Goal: Information Seeking & Learning: Learn about a topic

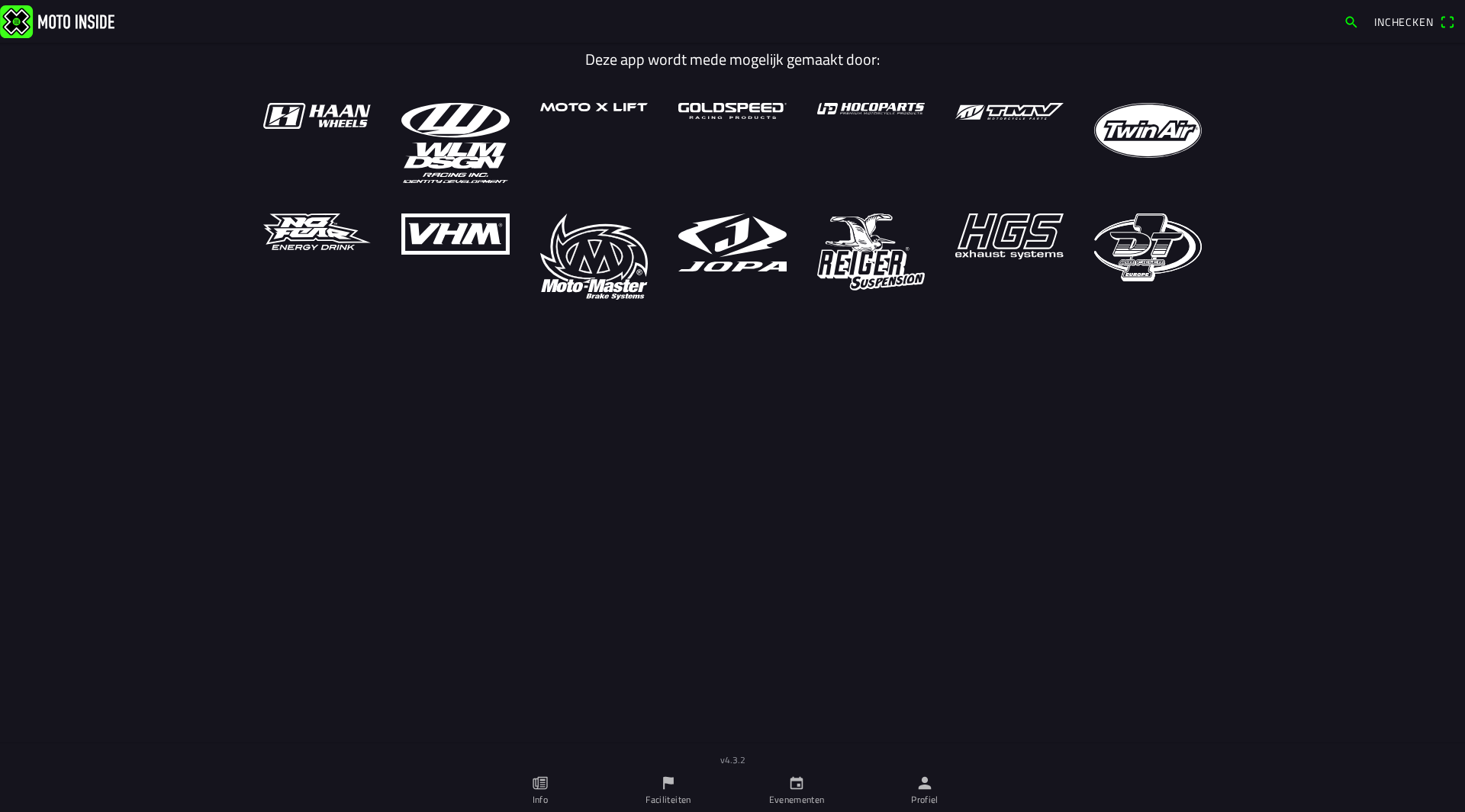
click at [935, 790] on link "Profiel" at bounding box center [925, 790] width 128 height 43
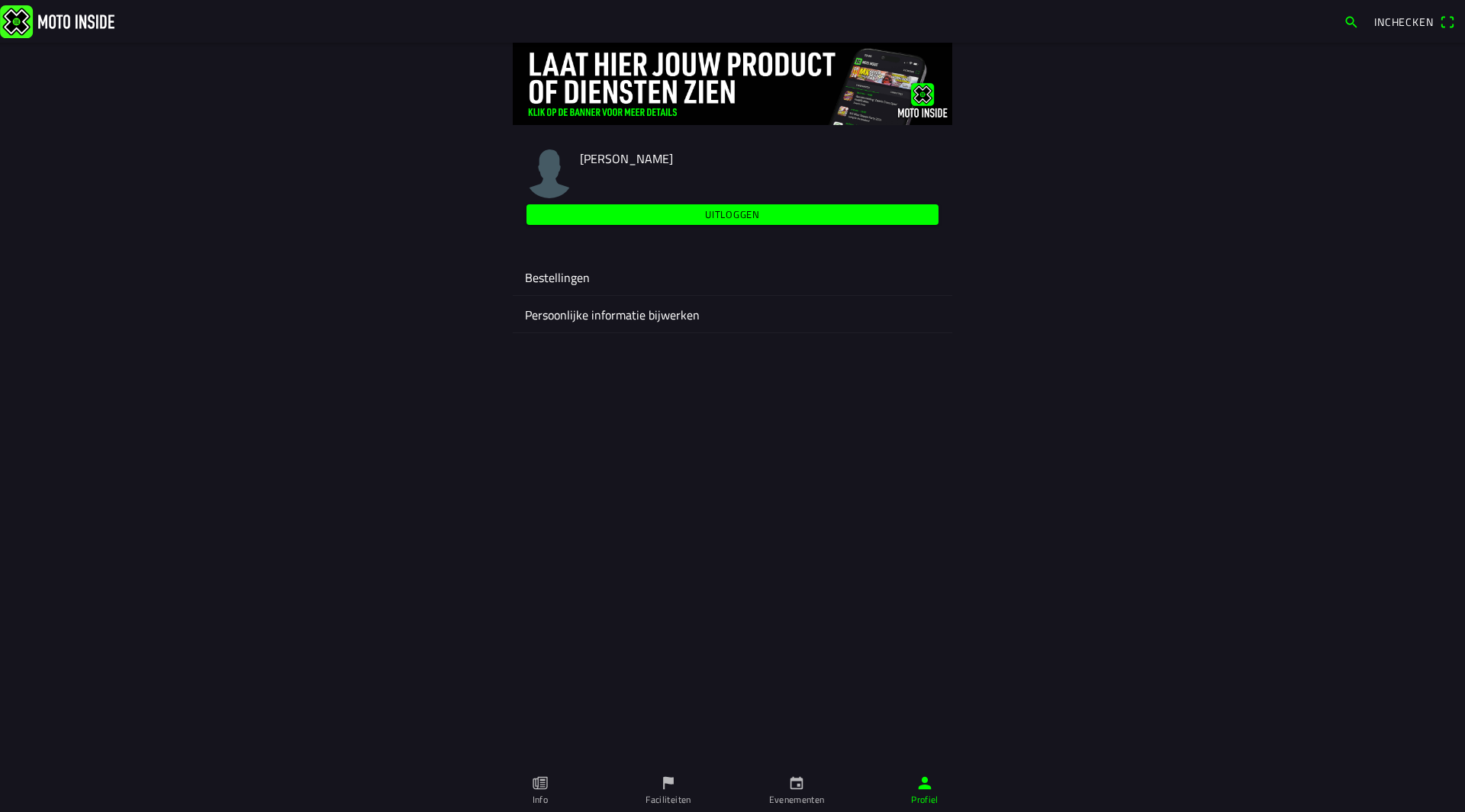
click at [794, 789] on icon "calendar" at bounding box center [796, 783] width 13 height 13
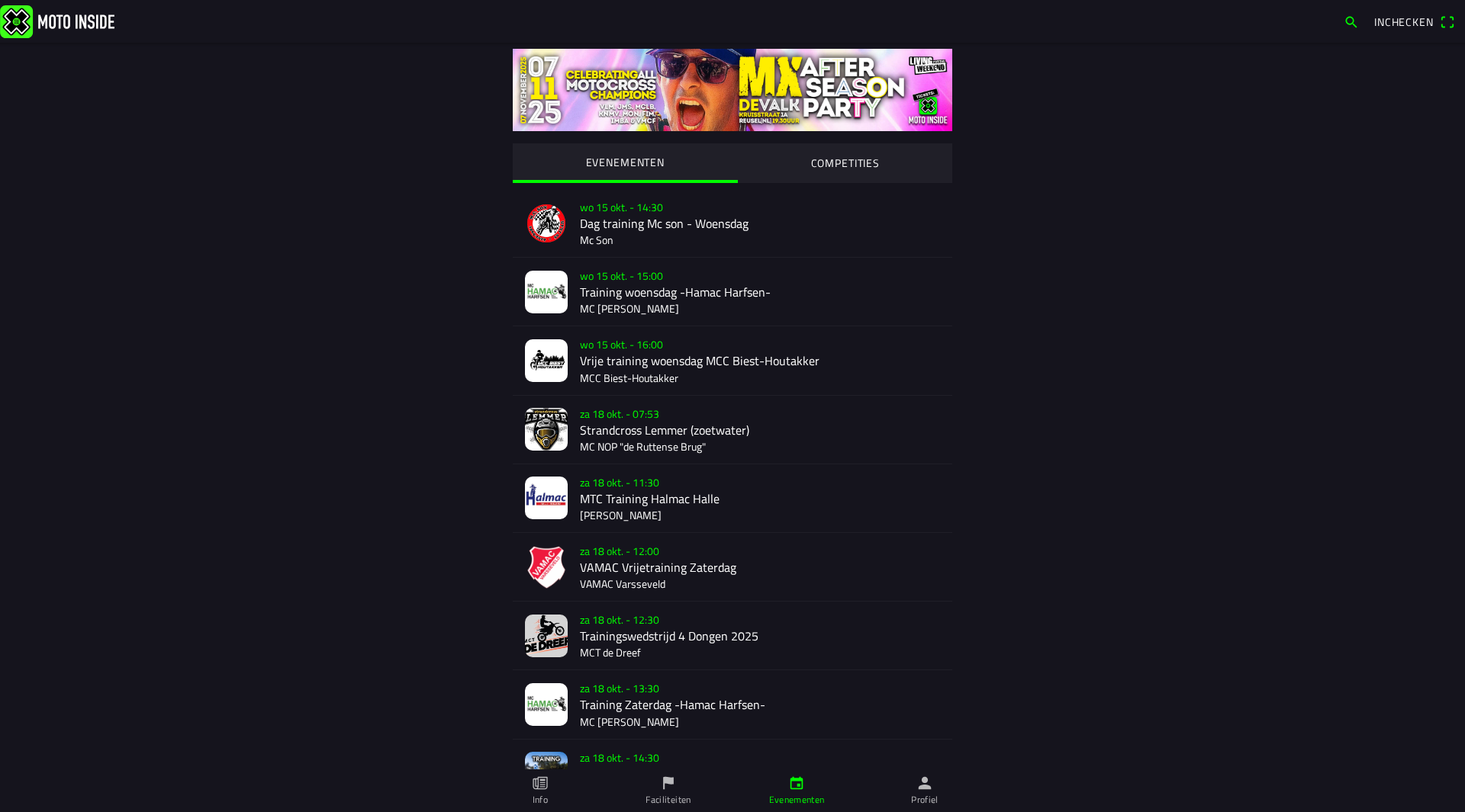
click at [0, 0] on slot "COMPETITIES" at bounding box center [0, 0] width 0 height 0
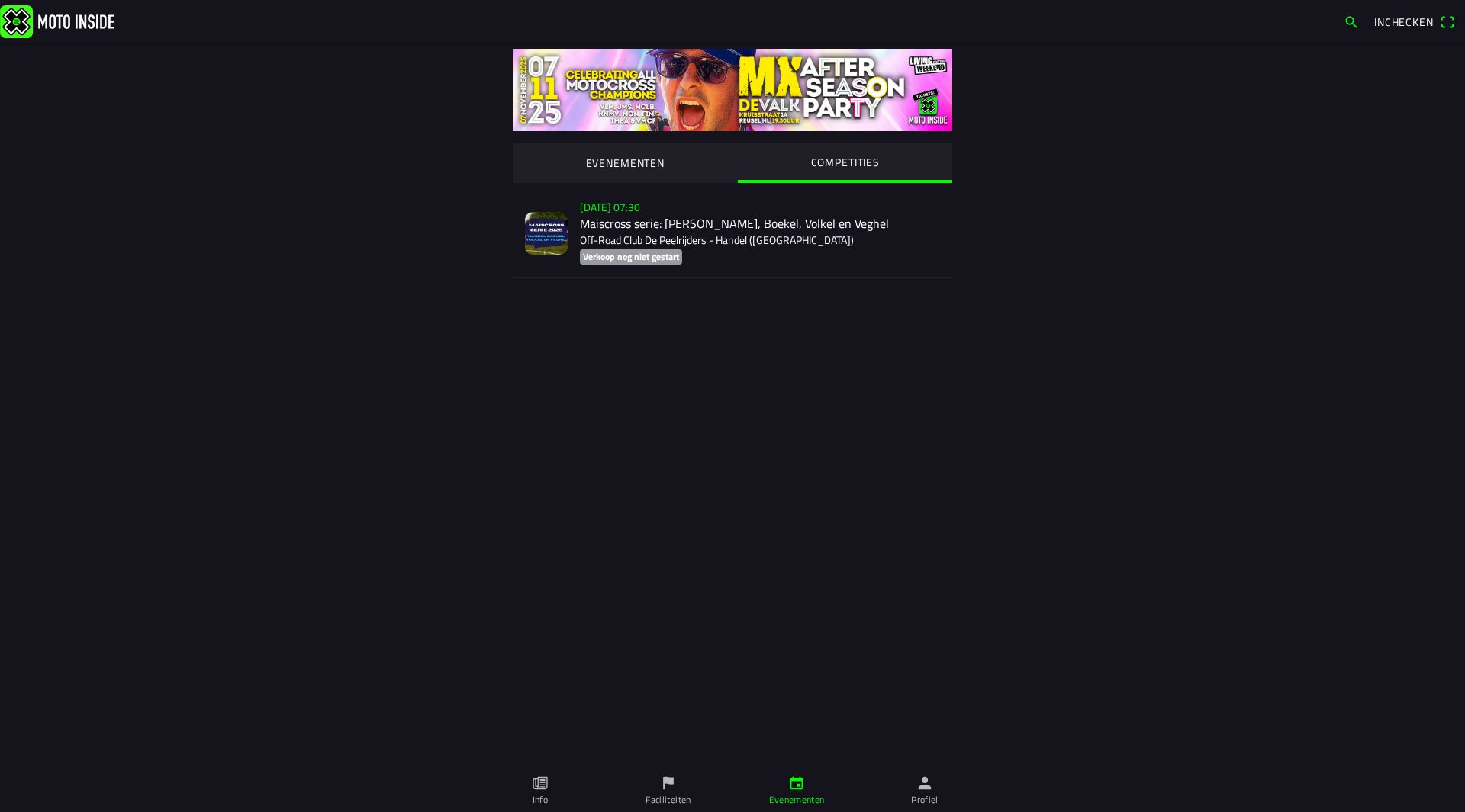
click at [689, 229] on div "[DATE] 07:30 Maiscross serie: Handel, Boekel, Volkel en Veghel Off-Road Club De…" at bounding box center [759, 233] width 360 height 88
